Goal: Answer question/provide support: Share knowledge or assist other users

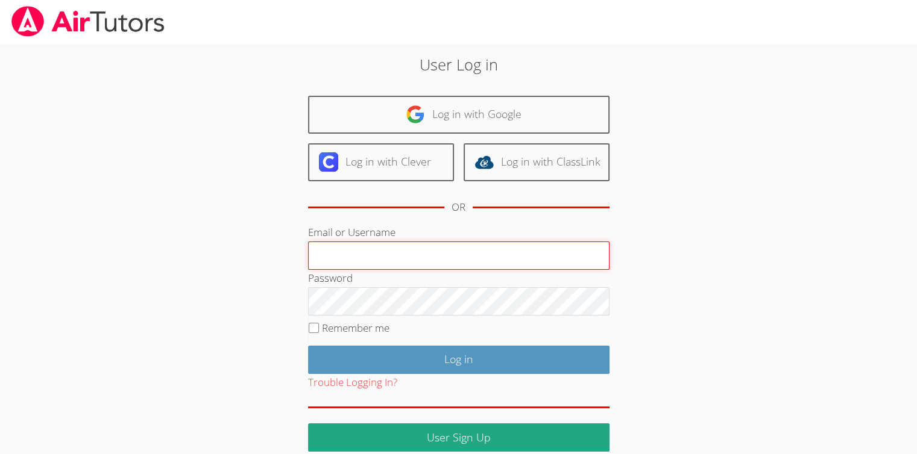
type input "Skonickisarah@gmail.com"
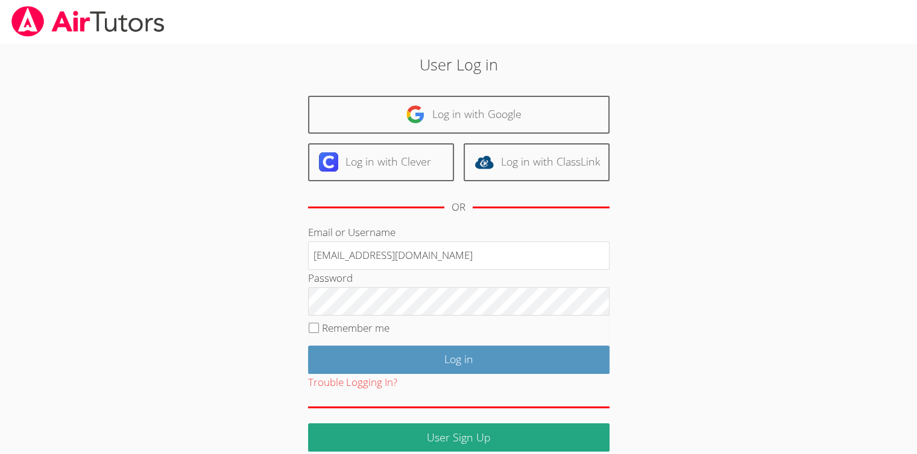
click at [430, 343] on fieldset "Remember me" at bounding box center [458, 331] width 301 height 30
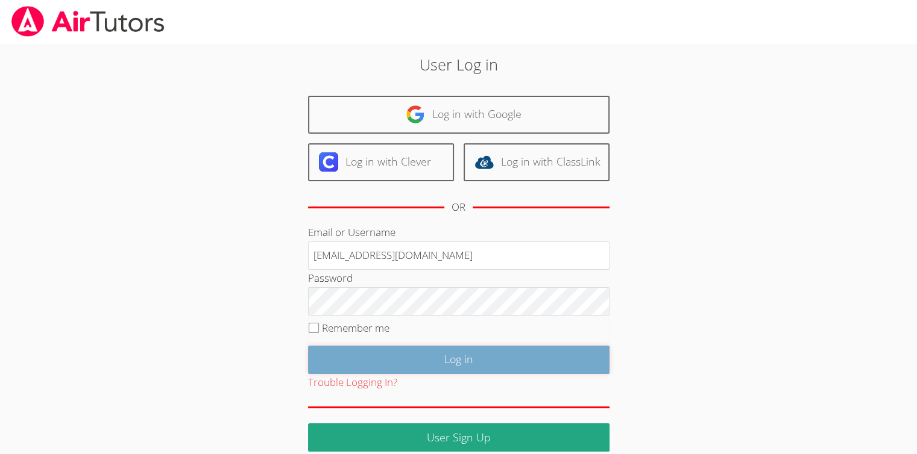
click at [428, 356] on input "Log in" at bounding box center [458, 360] width 301 height 28
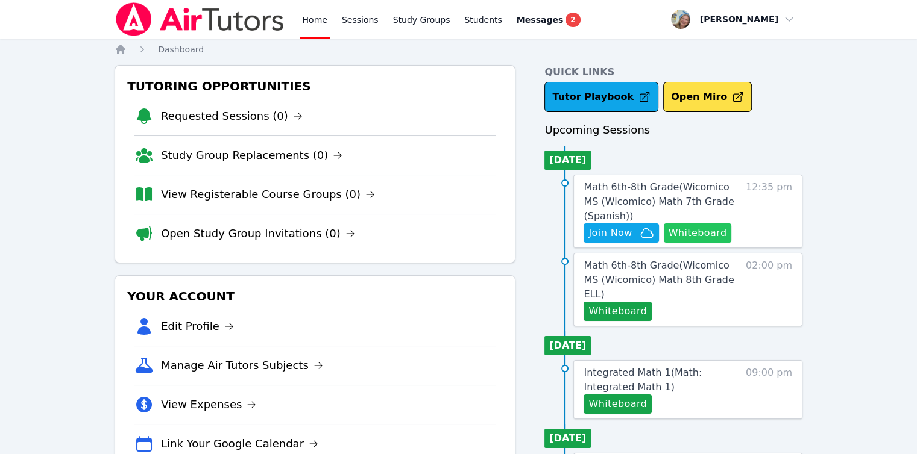
click at [699, 236] on button "Whiteboard" at bounding box center [697, 233] width 68 height 19
click at [630, 230] on span "Join Now" at bounding box center [609, 233] width 43 height 14
click at [627, 191] on span "Math 6th-8th Grade ( Wicomico MS (Wicomico) Math 7th Grade (Spanish) )" at bounding box center [658, 201] width 150 height 40
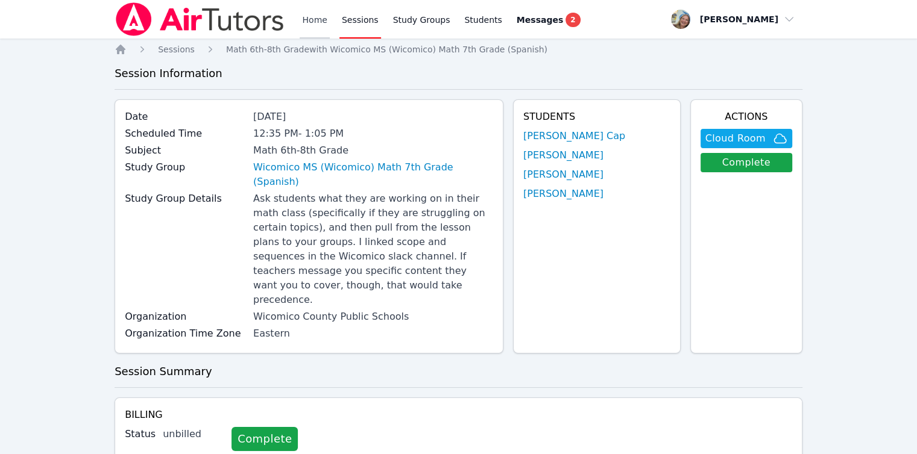
click at [307, 24] on link "Home" at bounding box center [314, 19] width 30 height 39
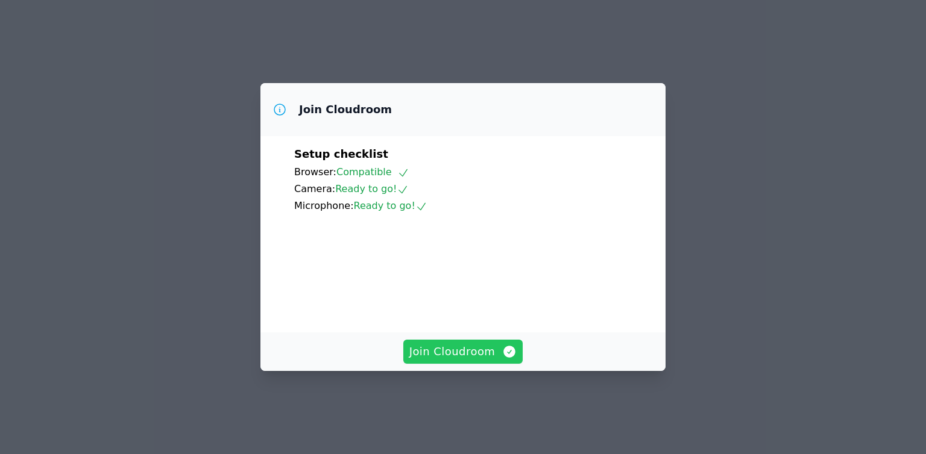
click at [503, 364] on button "Join Cloudroom" at bounding box center [463, 352] width 120 height 24
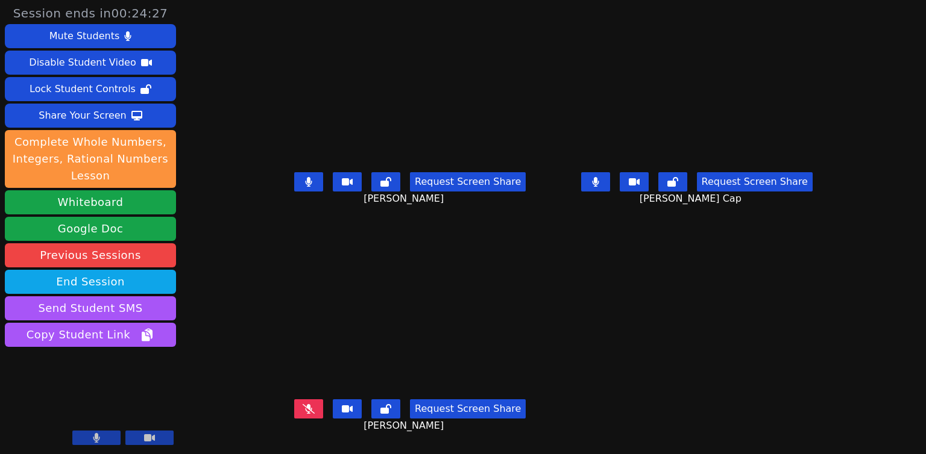
click at [294, 181] on button at bounding box center [308, 181] width 29 height 19
click at [610, 188] on button at bounding box center [595, 181] width 29 height 19
click at [110, 437] on button at bounding box center [96, 438] width 48 height 14
click at [297, 192] on button at bounding box center [308, 181] width 29 height 19
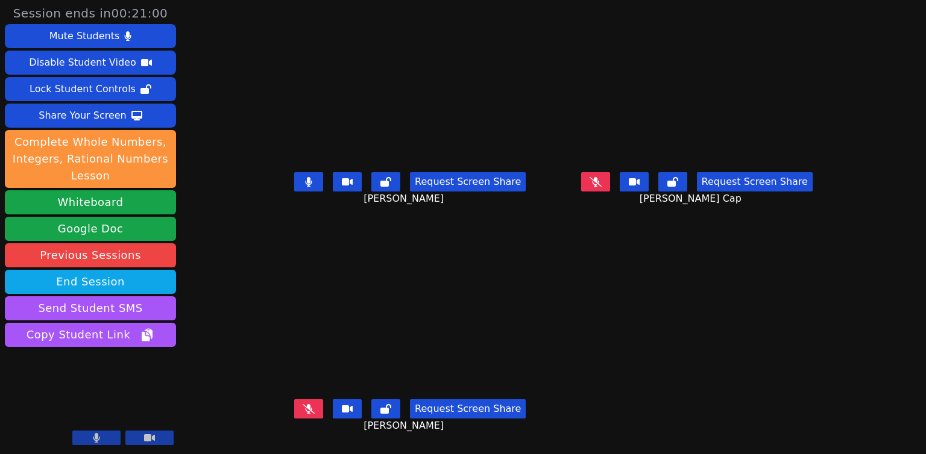
click at [298, 183] on button at bounding box center [308, 181] width 29 height 19
click at [107, 439] on button at bounding box center [96, 438] width 48 height 14
click at [601, 182] on icon at bounding box center [595, 182] width 12 height 10
click at [610, 189] on button at bounding box center [595, 181] width 29 height 19
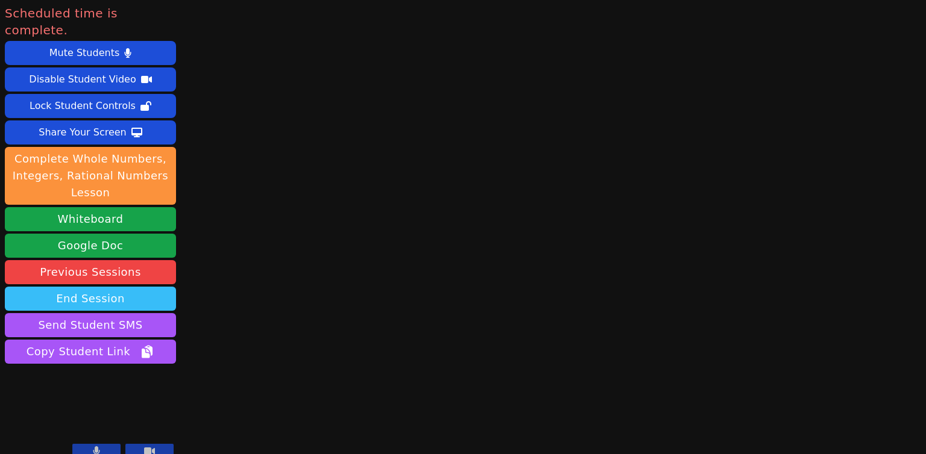
click at [139, 289] on button "End Session" at bounding box center [90, 299] width 171 height 24
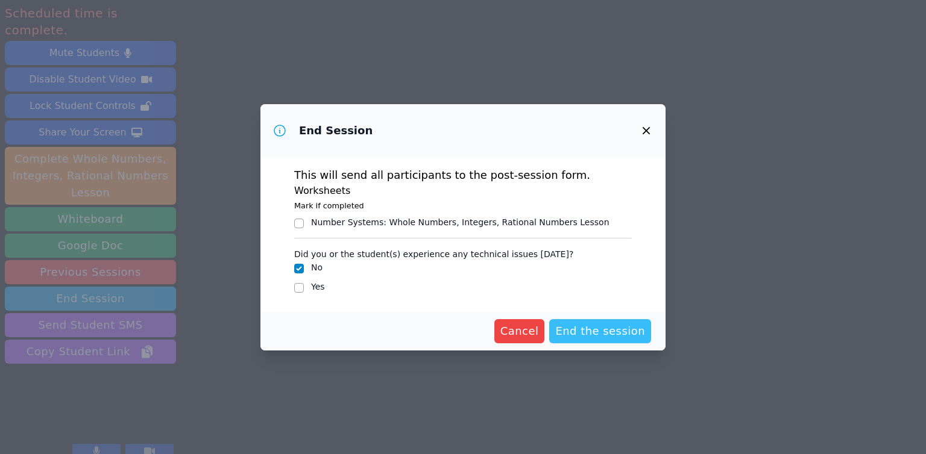
click at [588, 333] on span "End the session" at bounding box center [600, 331] width 90 height 17
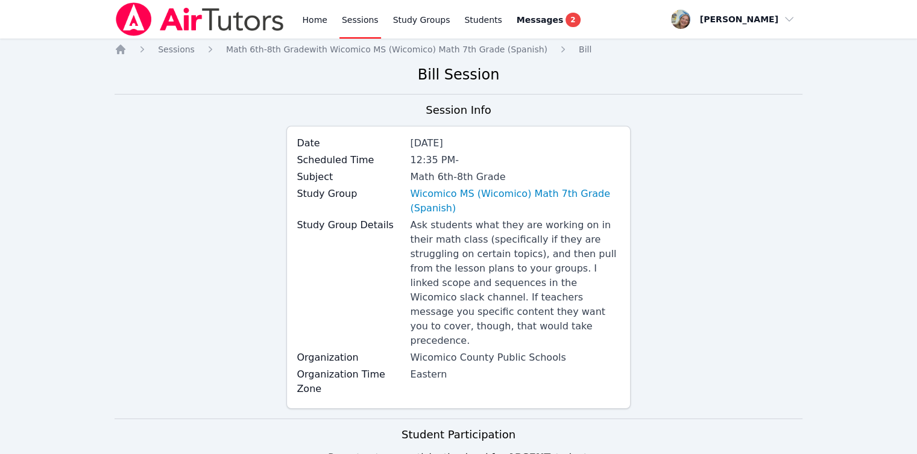
scroll to position [422, 0]
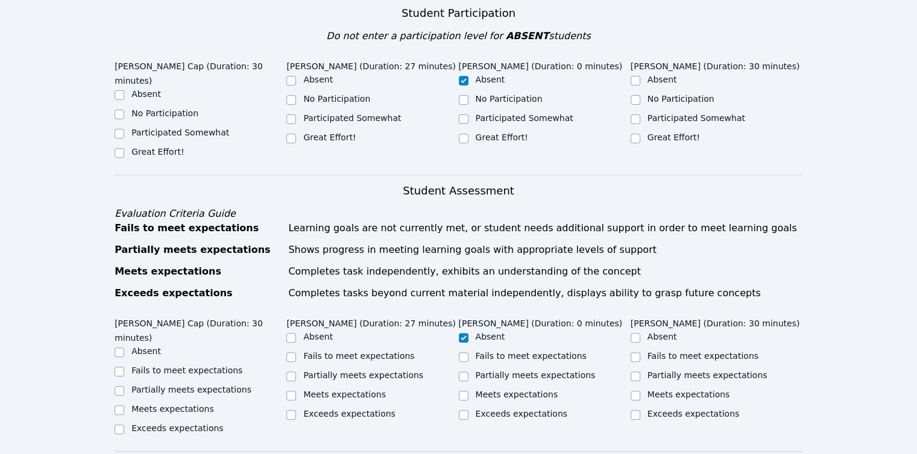
click at [162, 128] on label "Participated Somewhat" at bounding box center [180, 133] width 98 height 10
click at [124, 129] on input "Participated Somewhat" at bounding box center [119, 134] width 10 height 10
checkbox input "true"
click at [312, 133] on label "Great Effort!" at bounding box center [329, 138] width 52 height 10
click at [296, 134] on input "Great Effort!" at bounding box center [291, 139] width 10 height 10
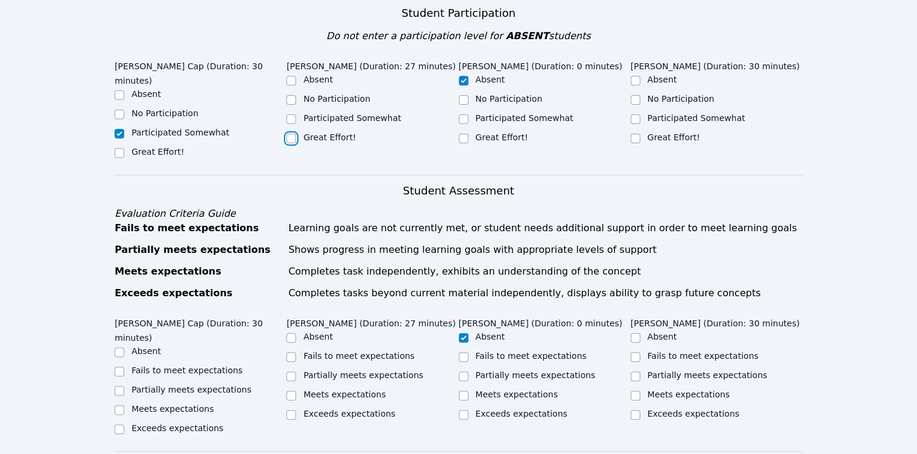
checkbox input "true"
click at [636, 134] on input "Great Effort!" at bounding box center [635, 139] width 10 height 10
checkbox input "true"
click at [186, 385] on label "Partially meets expectations" at bounding box center [191, 390] width 120 height 10
click at [124, 386] on input "Partially meets expectations" at bounding box center [119, 391] width 10 height 10
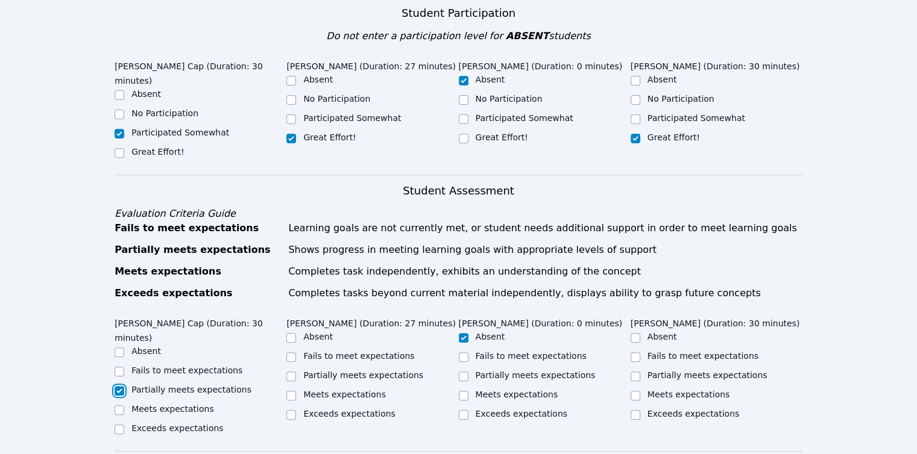
checkbox input "true"
click at [338, 390] on label "Meets expectations" at bounding box center [344, 395] width 83 height 10
click at [296, 391] on input "Meets expectations" at bounding box center [291, 396] width 10 height 10
checkbox input "true"
click at [692, 390] on label "Meets expectations" at bounding box center [688, 395] width 83 height 10
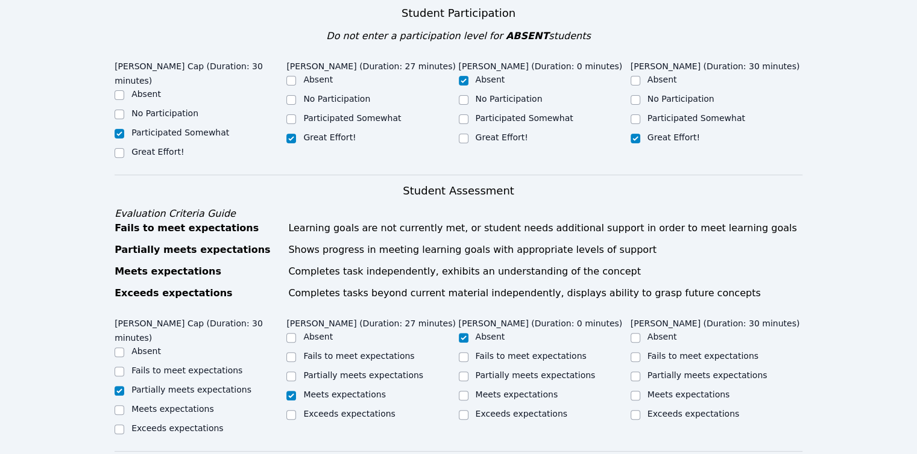
click at [640, 391] on input "Meets expectations" at bounding box center [635, 396] width 10 height 10
checkbox input "true"
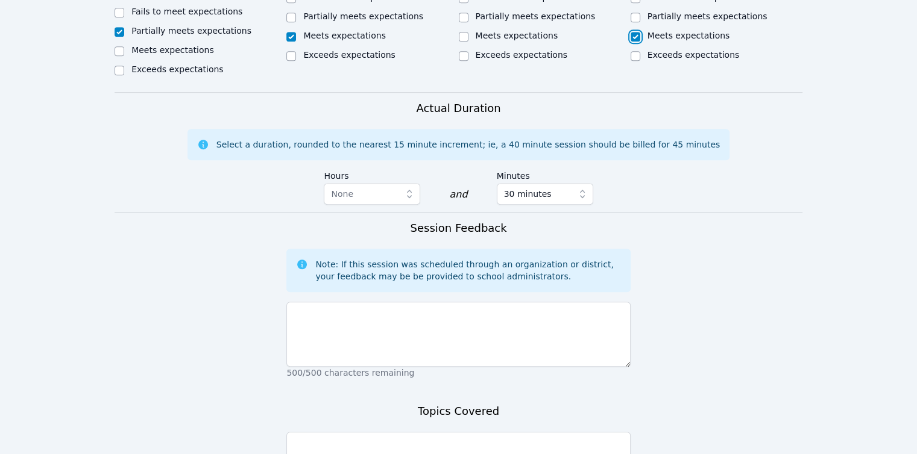
scroll to position [783, 0]
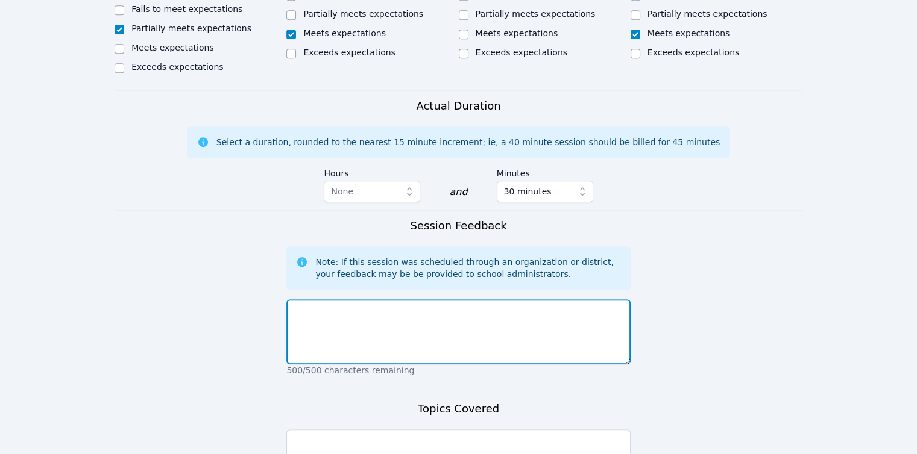
click at [416, 299] on textarea at bounding box center [457, 331] width 343 height 65
click at [539, 299] on textarea "The students did very well today with support. They chose to commmunicate" at bounding box center [457, 331] width 343 height 65
click at [594, 299] on textarea "The students did very well today with support. They chose to communicate" at bounding box center [457, 331] width 343 height 65
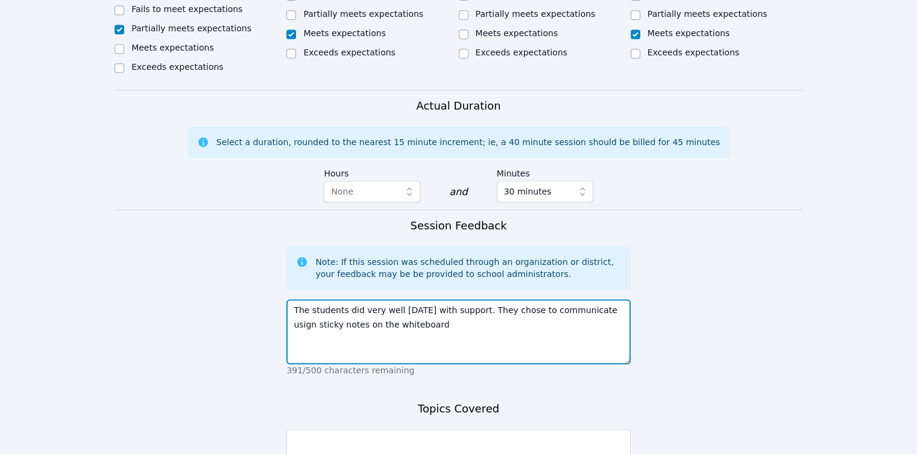
click at [591, 299] on textarea "The students did very well today with support. They chose to communicate usign …" at bounding box center [457, 331] width 343 height 65
click at [552, 299] on textarea "The students did very well today with support. They chose to communicate using …" at bounding box center [457, 331] width 343 height 65
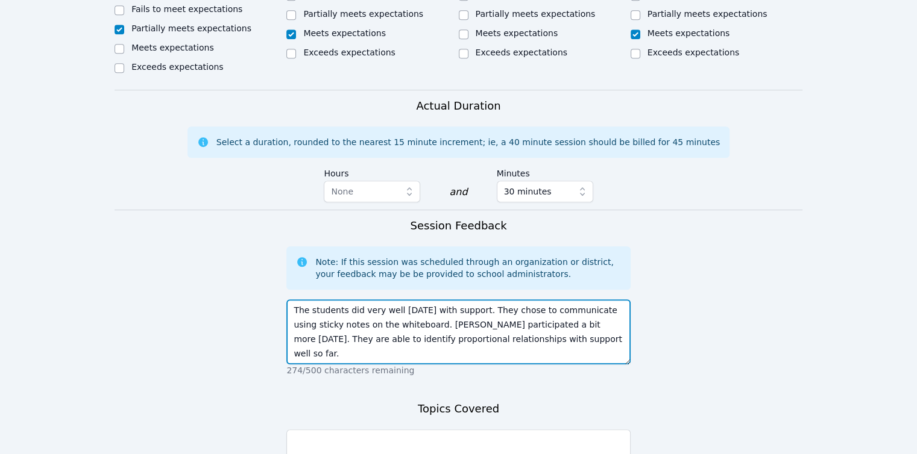
type textarea "The students did very well today with support. They chose to communicate using …"
drag, startPoint x: 294, startPoint y: 285, endPoint x: 388, endPoint y: 287, distance: 94.0
click at [388, 299] on textarea "The students did very well today with support. They chose to communicate using …" at bounding box center [457, 331] width 343 height 65
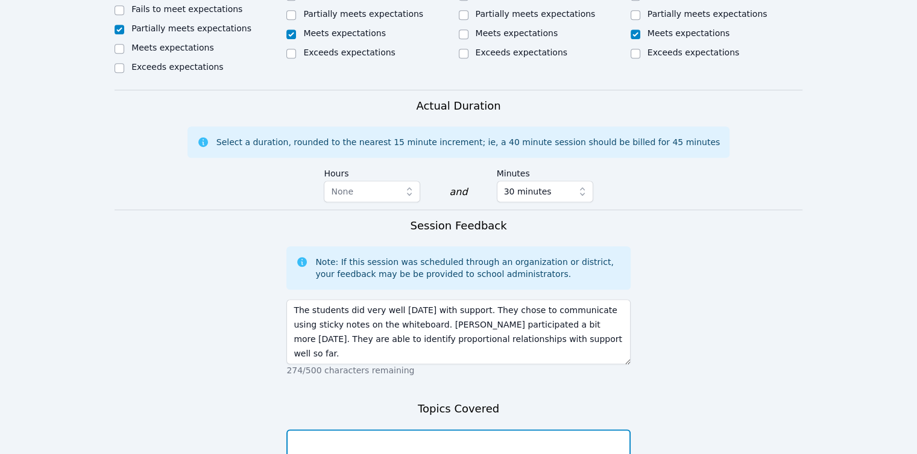
click at [412, 430] on textarea at bounding box center [457, 462] width 343 height 65
paste textarea "proportional relationships"
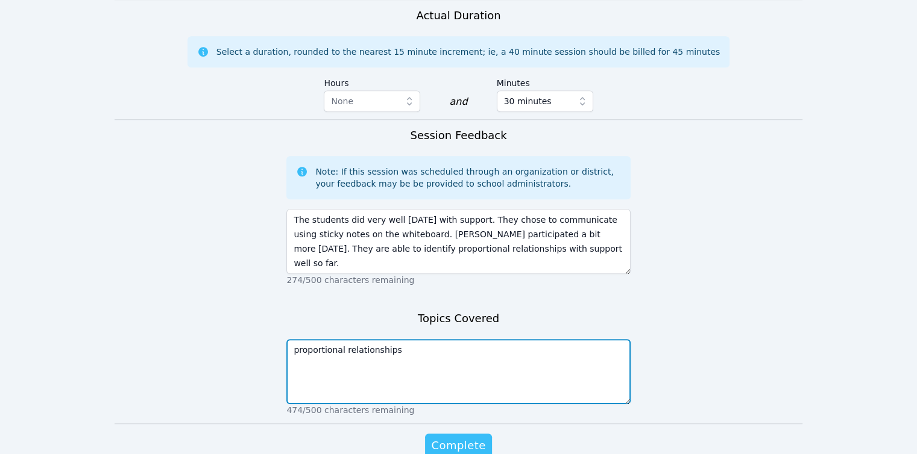
scroll to position [877, 0]
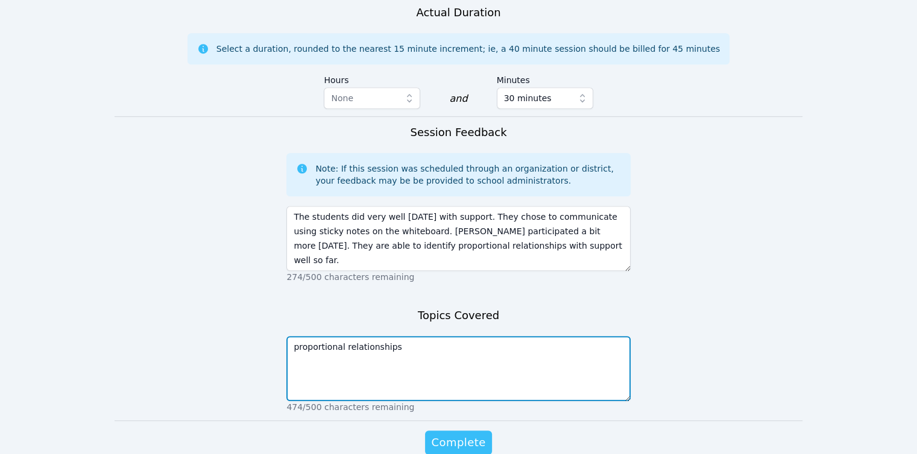
type textarea "proportional relationships"
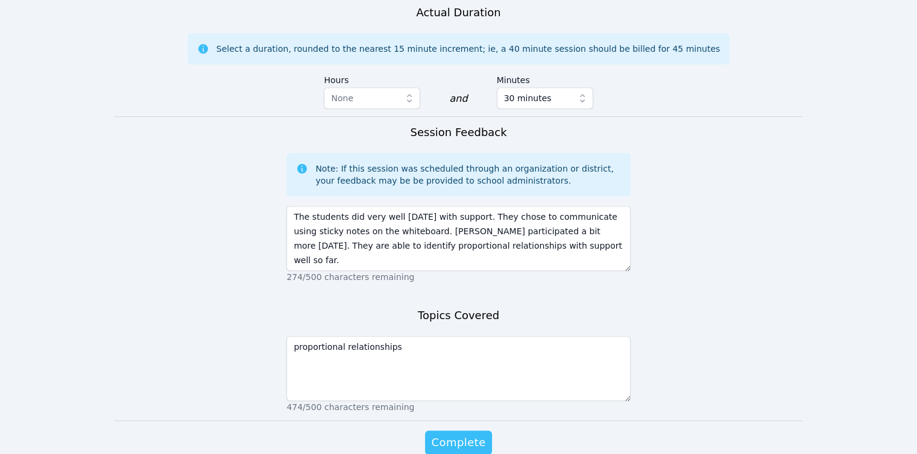
click at [450, 434] on span "Complete" at bounding box center [458, 442] width 54 height 17
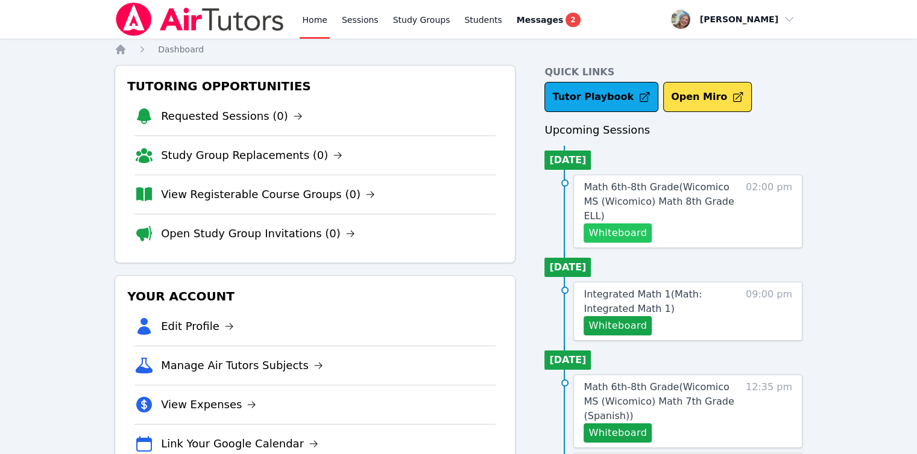
click at [622, 224] on button "Whiteboard" at bounding box center [617, 233] width 68 height 19
click at [615, 224] on button "Whiteboard" at bounding box center [617, 233] width 68 height 19
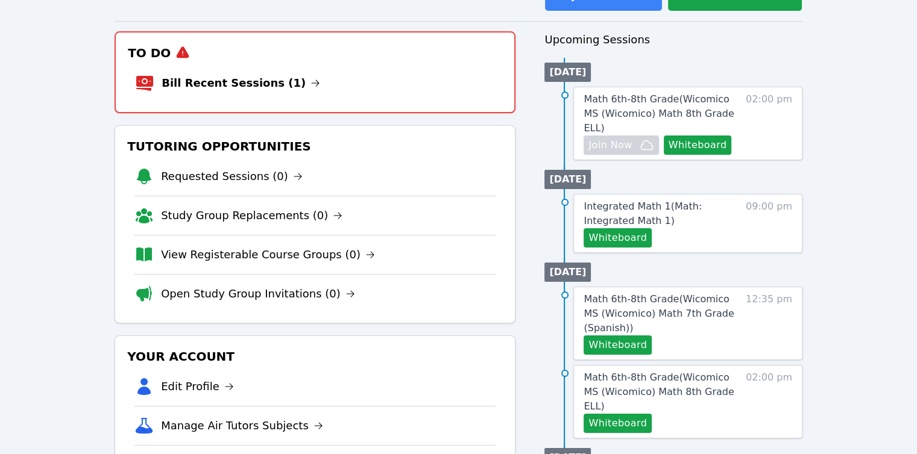
scroll to position [181, 0]
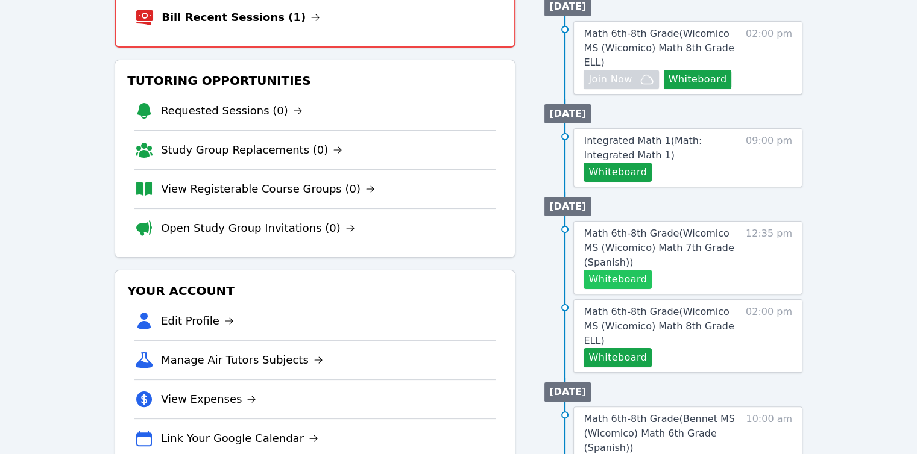
click at [595, 270] on button "Whiteboard" at bounding box center [617, 279] width 68 height 19
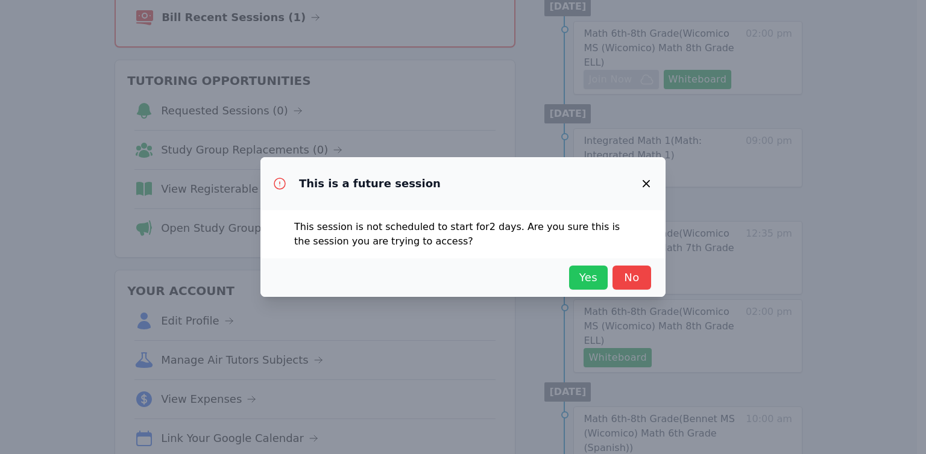
click at [585, 271] on span "Yes" at bounding box center [588, 277] width 27 height 17
